Goal: Complete application form

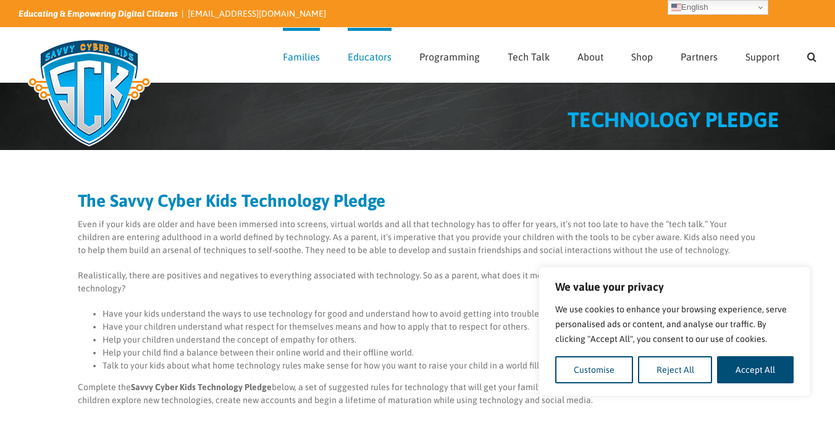
click at [746, 371] on button "Accept All" at bounding box center [755, 370] width 77 height 27
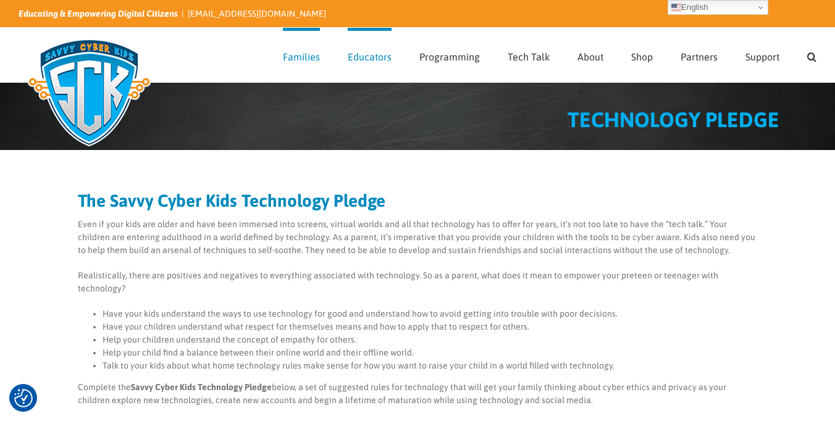
checkbox input "true"
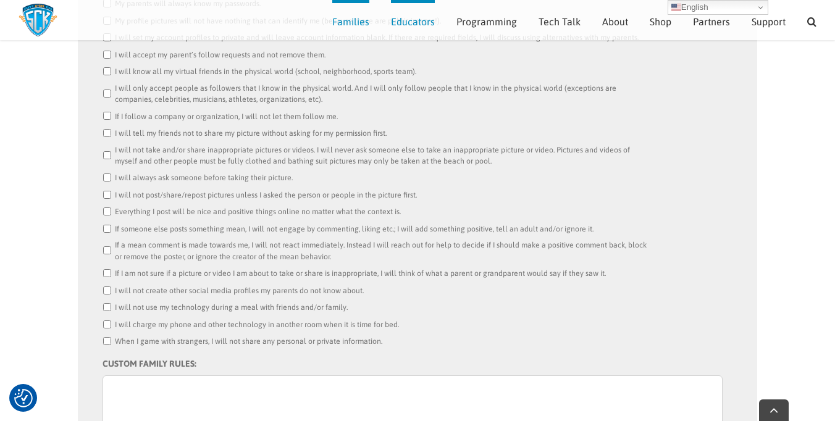
scroll to position [554, 0]
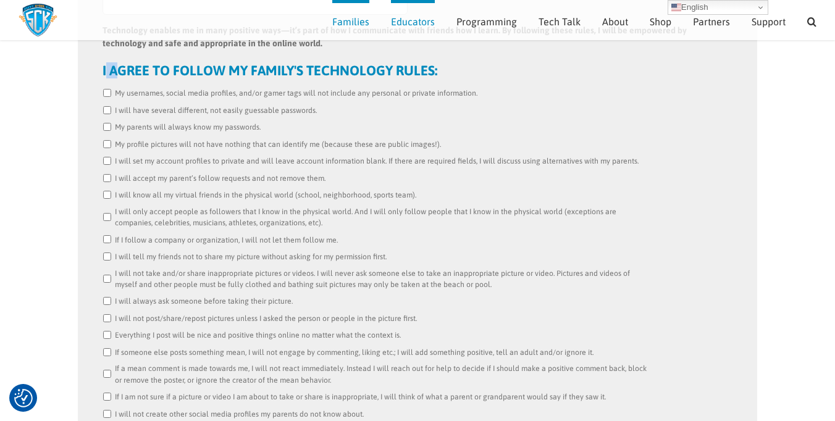
drag, startPoint x: 106, startPoint y: 53, endPoint x: 116, endPoint y: 64, distance: 14.9
click at [116, 64] on strong "I AGREE TO FOLLOW MY FAMILY'S TECHNOLOGY RULES:" at bounding box center [270, 70] width 335 height 16
drag, startPoint x: 116, startPoint y: 64, endPoint x: 98, endPoint y: 56, distance: 19.4
click at [98, 56] on div "Name: * 0 of 25 max characters Email: * Technology enables me in many positive …" at bounding box center [418, 326] width 680 height 873
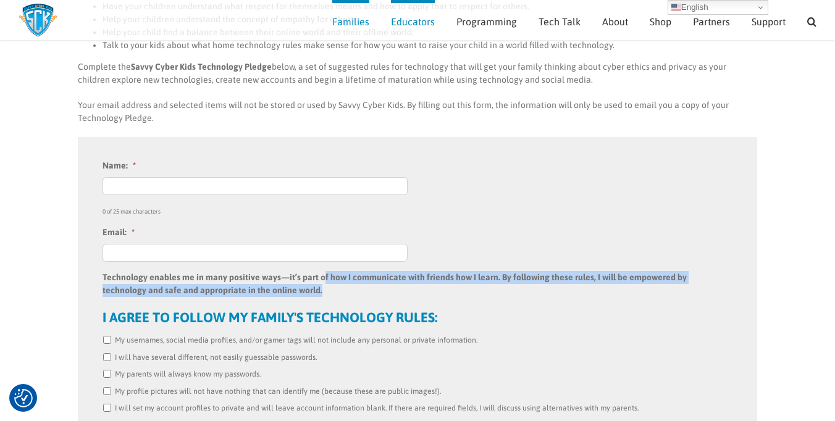
scroll to position [368, 0]
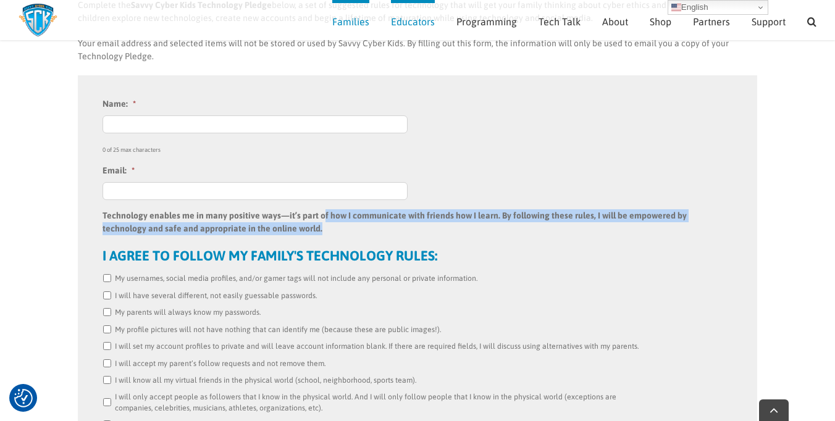
drag, startPoint x: 101, startPoint y: 56, endPoint x: 319, endPoint y: 206, distance: 264.0
drag, startPoint x: 319, startPoint y: 206, endPoint x: 381, endPoint y: 213, distance: 62.8
click at [382, 214] on p "Technology enables me in many positive ways—it’s part of how I communicate with…" at bounding box center [413, 222] width 620 height 26
click at [361, 221] on p "Technology enables me in many positive ways—it’s part of how I communicate with…" at bounding box center [413, 222] width 620 height 26
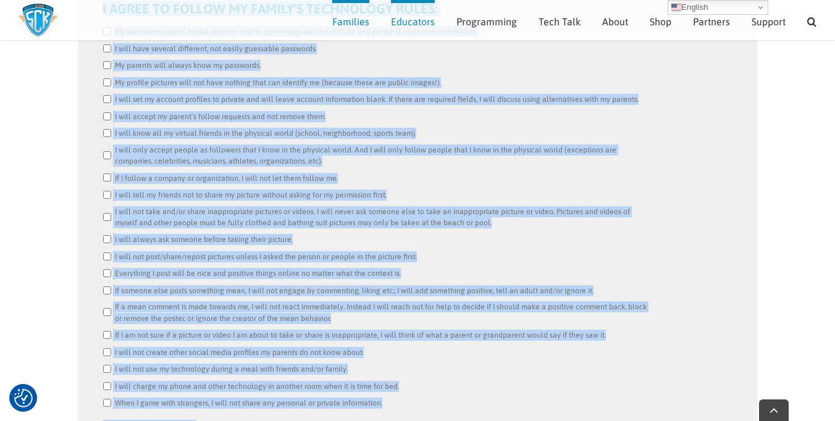
scroll to position [739, 0]
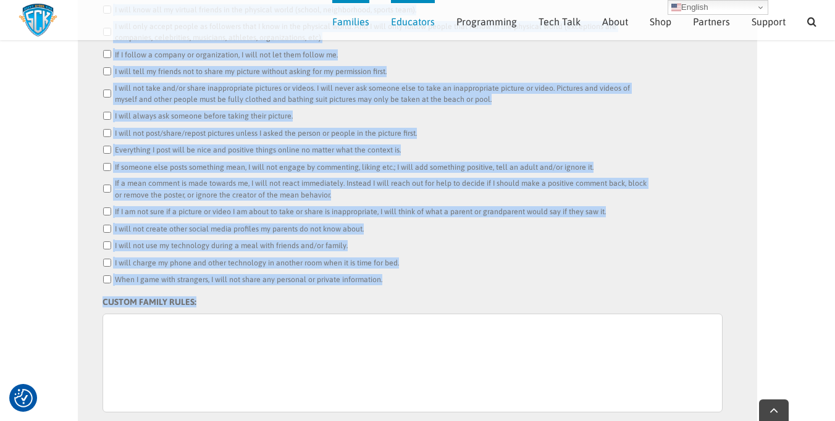
drag, startPoint x: 104, startPoint y: 201, endPoint x: 349, endPoint y: 291, distance: 260.8
click at [349, 291] on ul "Name: * 0 of 25 max characters Email: * Technology enables me in many positive …" at bounding box center [418, 108] width 630 height 762
copy ul "Loremipsum dolorsi am co adip elitsedd eius—te’i utla et dol M aliquaenima mini…"
click at [672, 240] on li "I will not use my technology during a meal with friends and/or family." at bounding box center [418, 246] width 630 height 12
